Goal: Entertainment & Leisure: Consume media (video, audio)

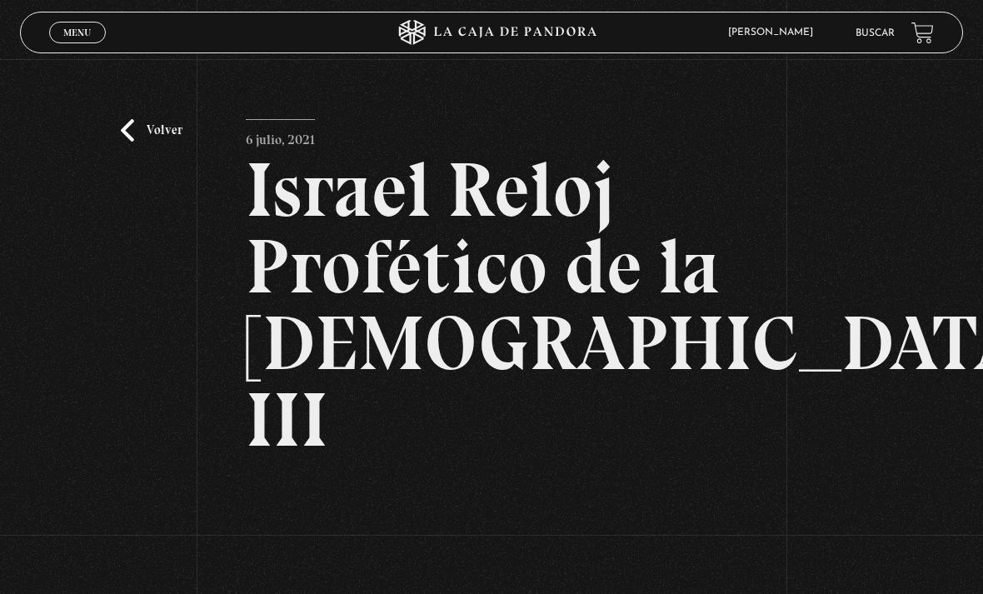
scroll to position [107, 0]
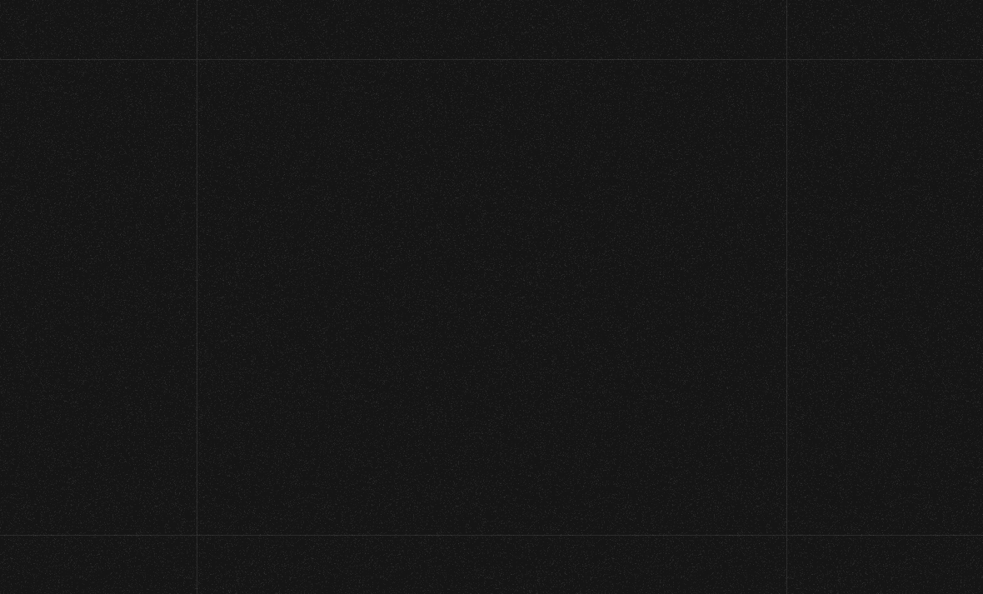
scroll to position [117, 0]
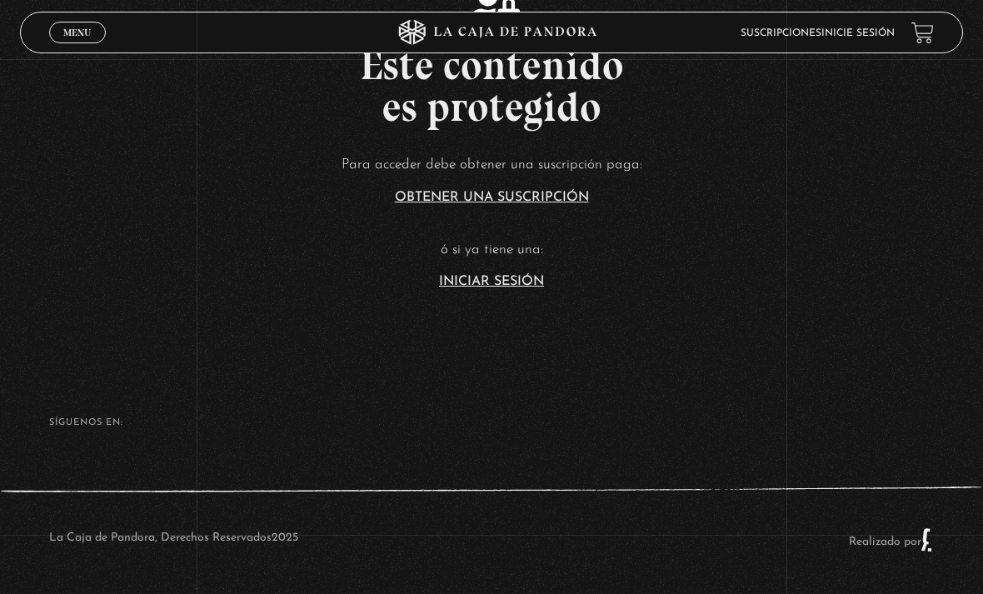
click at [503, 288] on article "Para acceder debe obtener una suscripción paga: Obtener una suscripción ó si ya…" at bounding box center [491, 221] width 983 height 136
click at [501, 288] on link "Iniciar Sesión" at bounding box center [491, 281] width 105 height 13
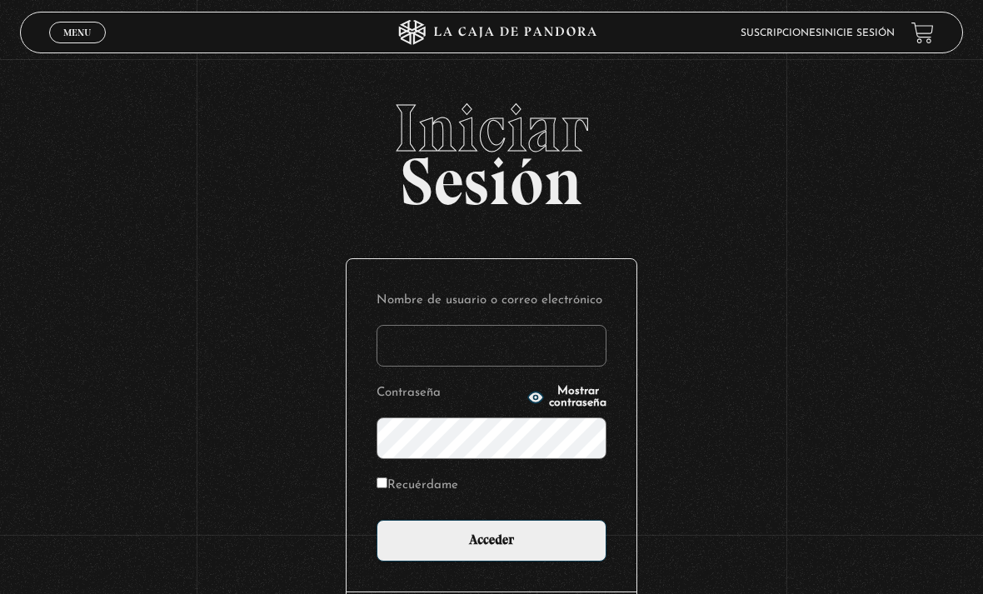
type input "[EMAIL_ADDRESS][DOMAIN_NAME]"
click at [492, 549] on input "Acceder" at bounding box center [492, 541] width 230 height 42
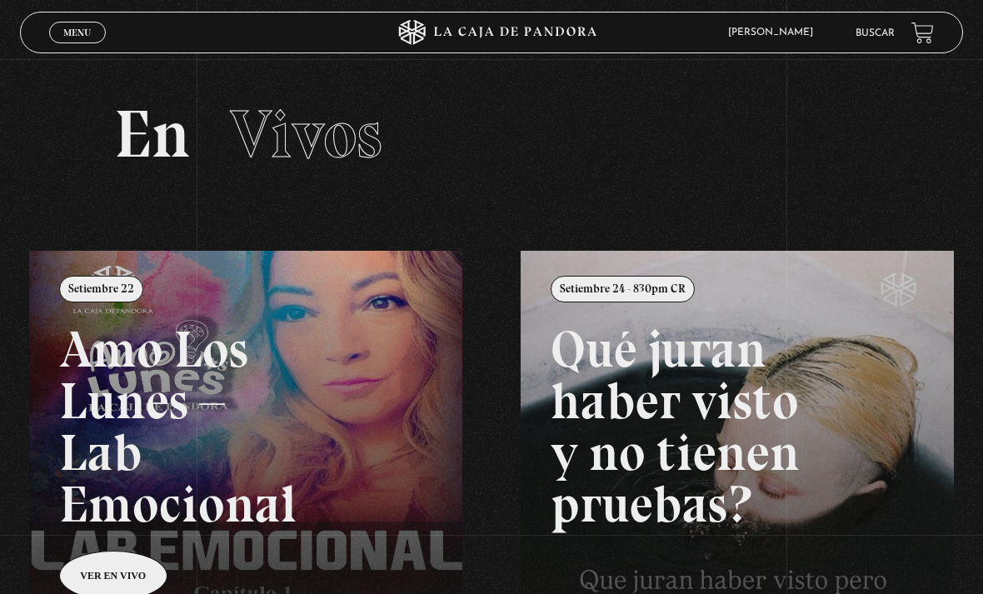
click at [66, 33] on span "Menu" at bounding box center [77, 33] width 28 height 10
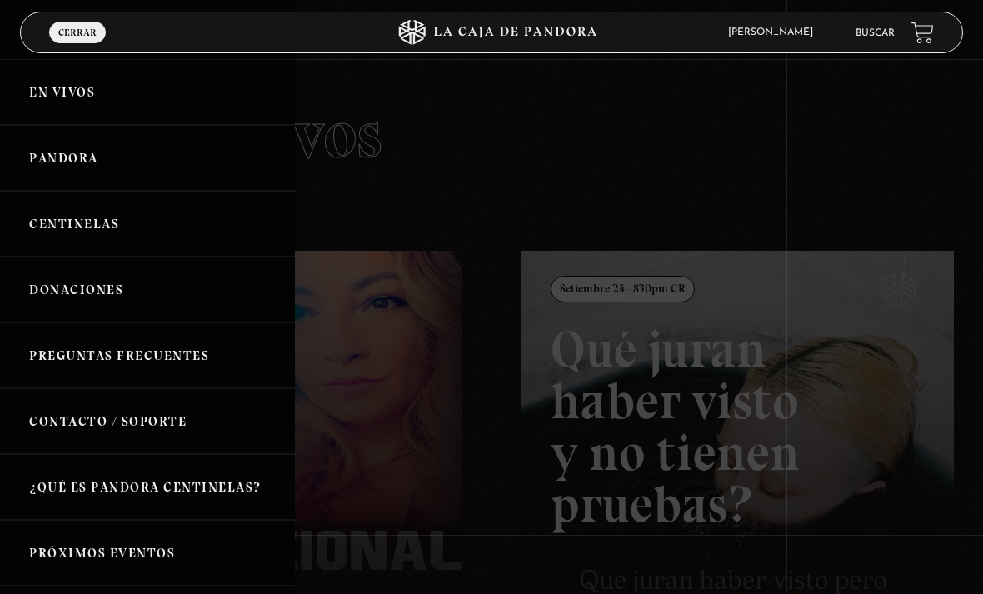
click at [261, 170] on link "Pandora" at bounding box center [147, 158] width 295 height 66
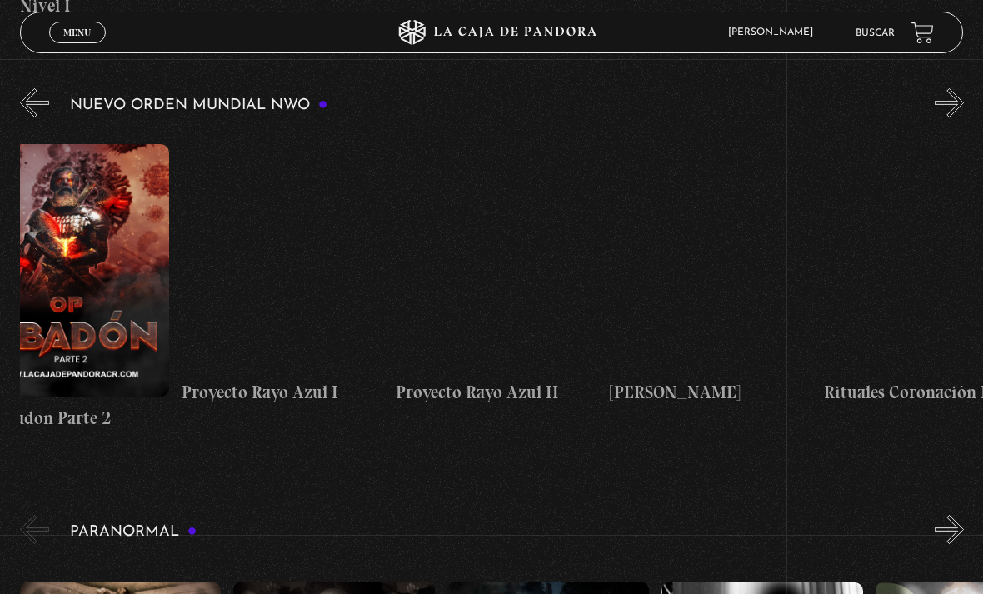
scroll to position [0, 6033]
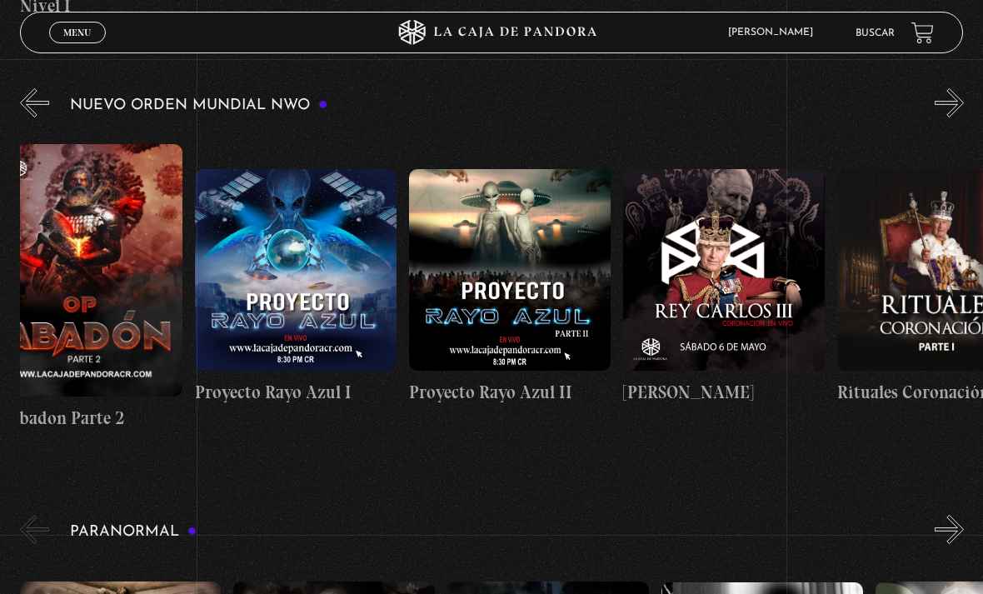
click at [520, 292] on figure at bounding box center [510, 270] width 202 height 202
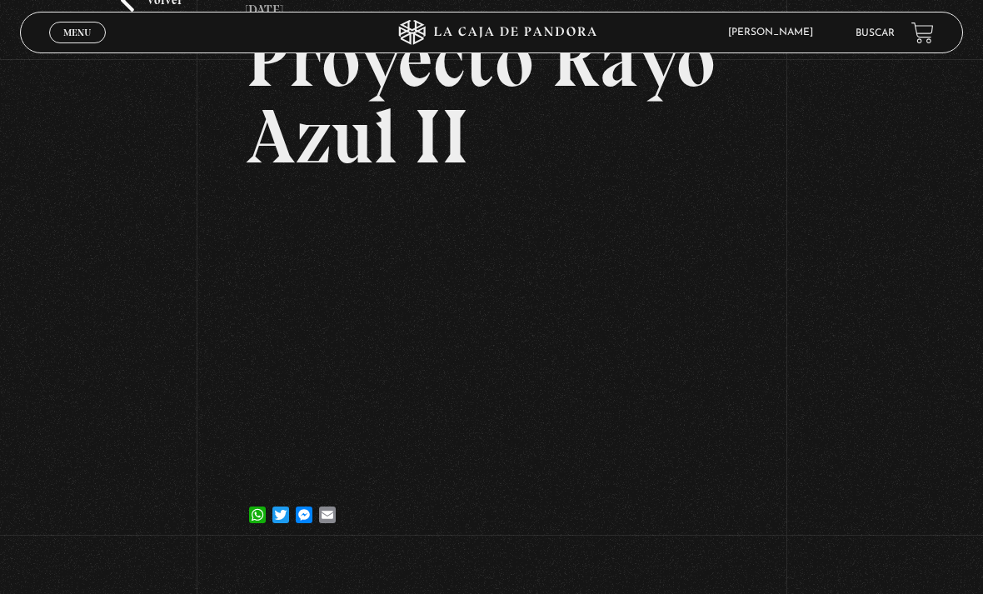
scroll to position [123, 0]
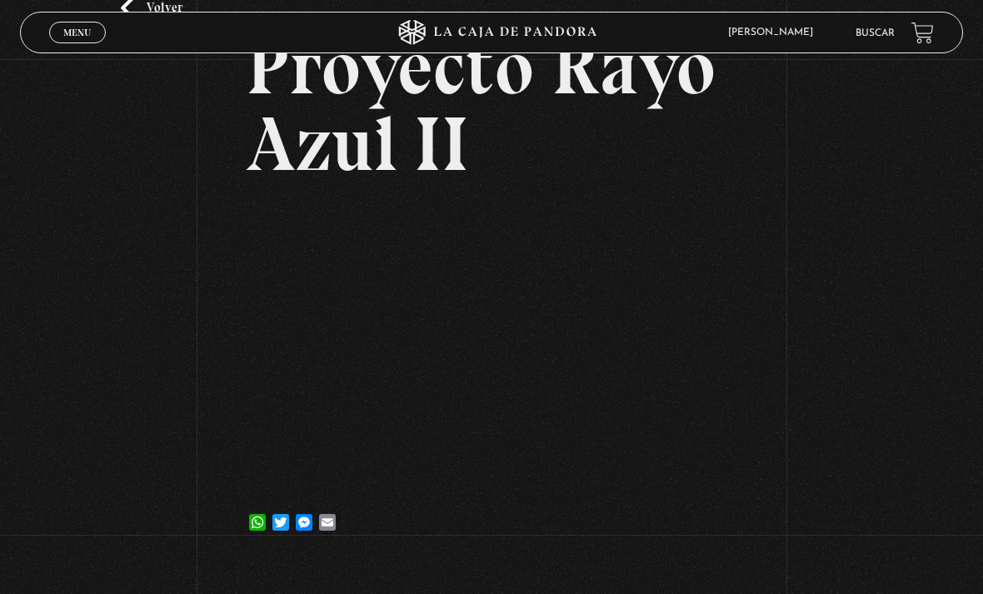
click at [713, 497] on article "[DATE] Proyecto Rayo Azul II WhatsApp Twitter Messenger Email" at bounding box center [491, 271] width 491 height 548
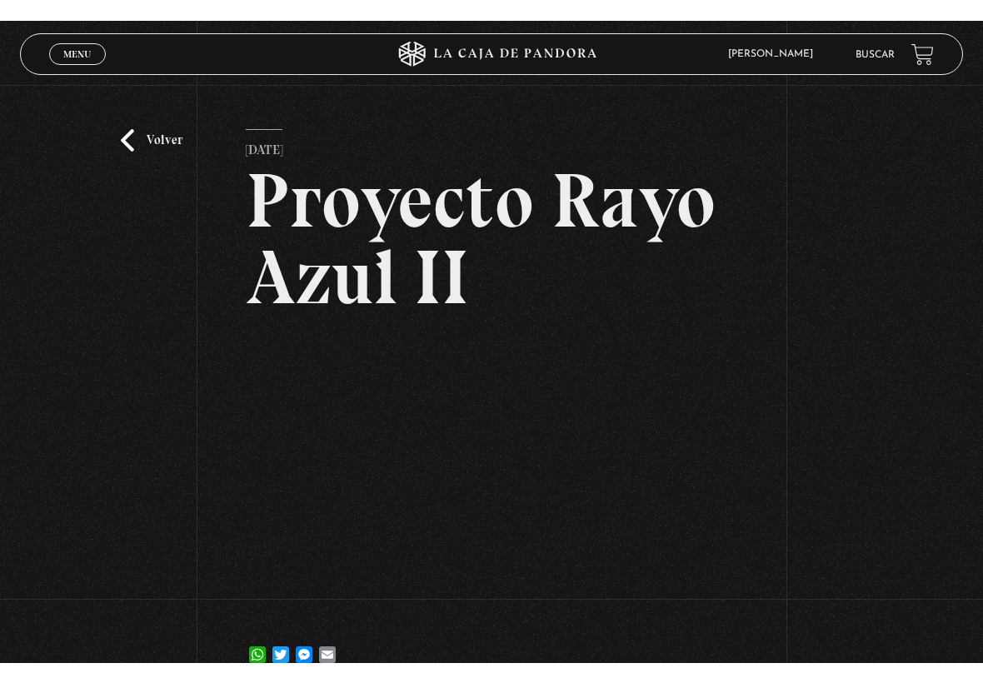
scroll to position [0, 0]
